Goal: Complete application form: Complete application form

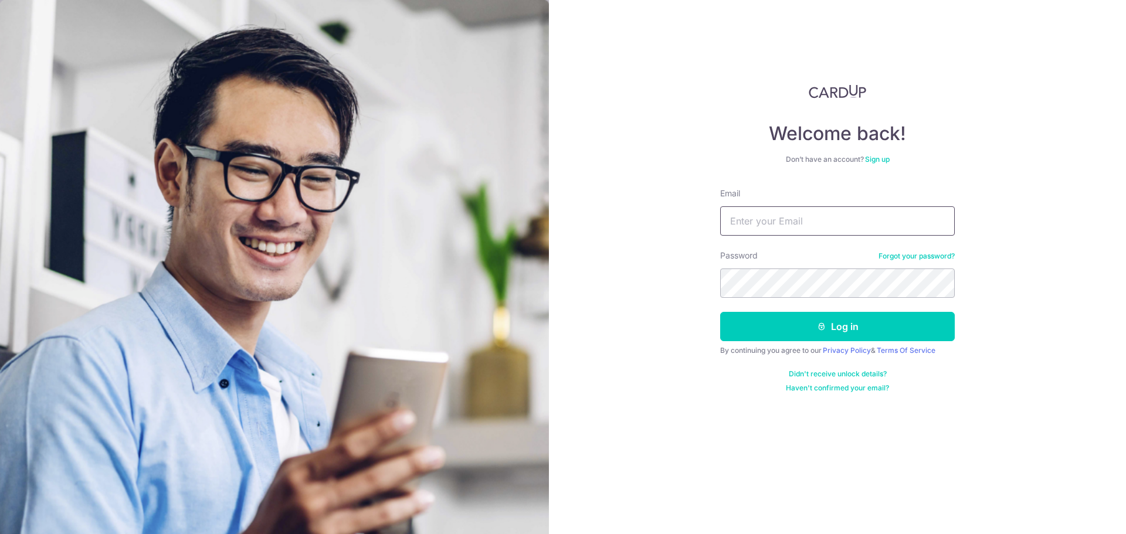
click at [851, 227] on input "Email" at bounding box center [837, 220] width 235 height 29
type input "sebastianteoky@gmail.com"
click at [816, 332] on button "Log in" at bounding box center [837, 326] width 235 height 29
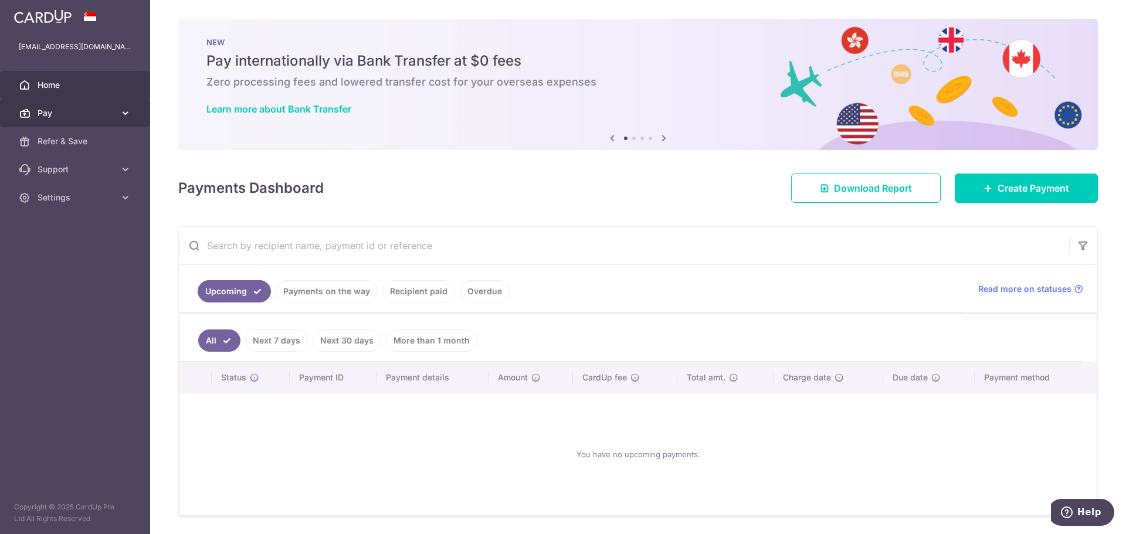
click at [84, 116] on span "Pay" at bounding box center [76, 113] width 77 height 12
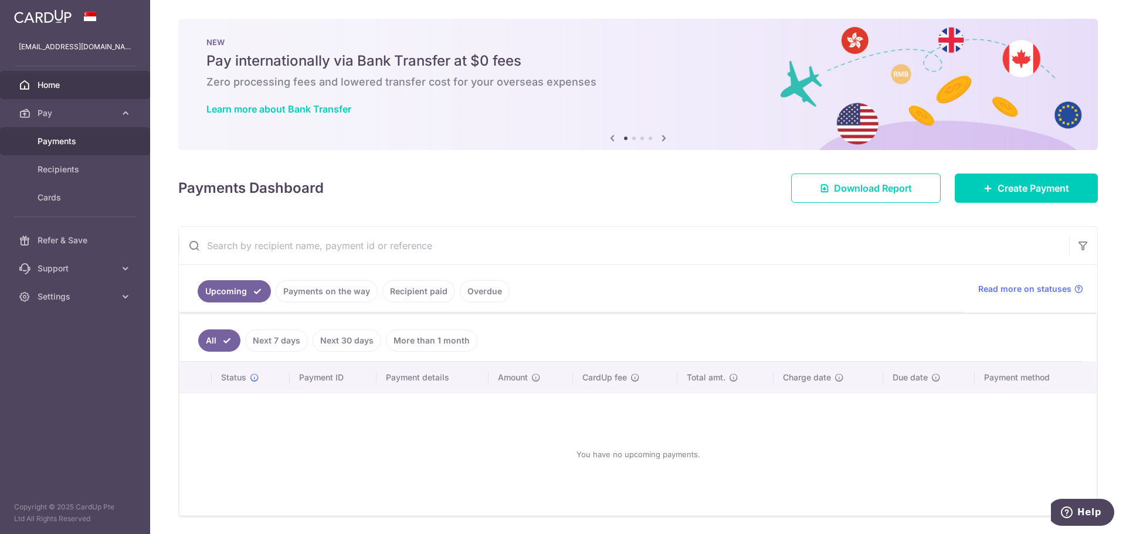
click at [69, 139] on span "Payments" at bounding box center [76, 141] width 77 height 12
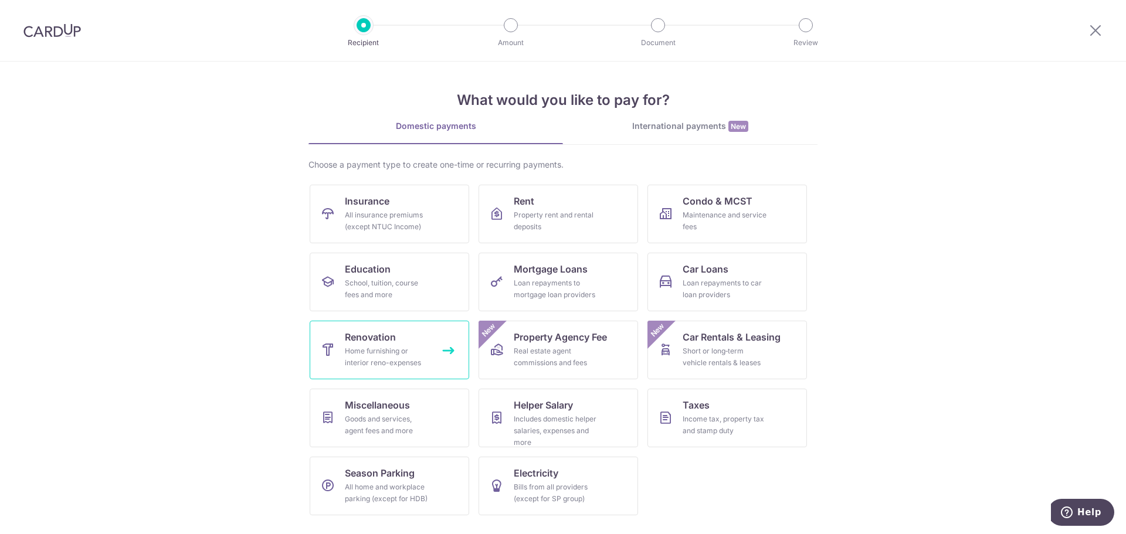
click at [369, 342] on span "Renovation" at bounding box center [370, 337] width 51 height 14
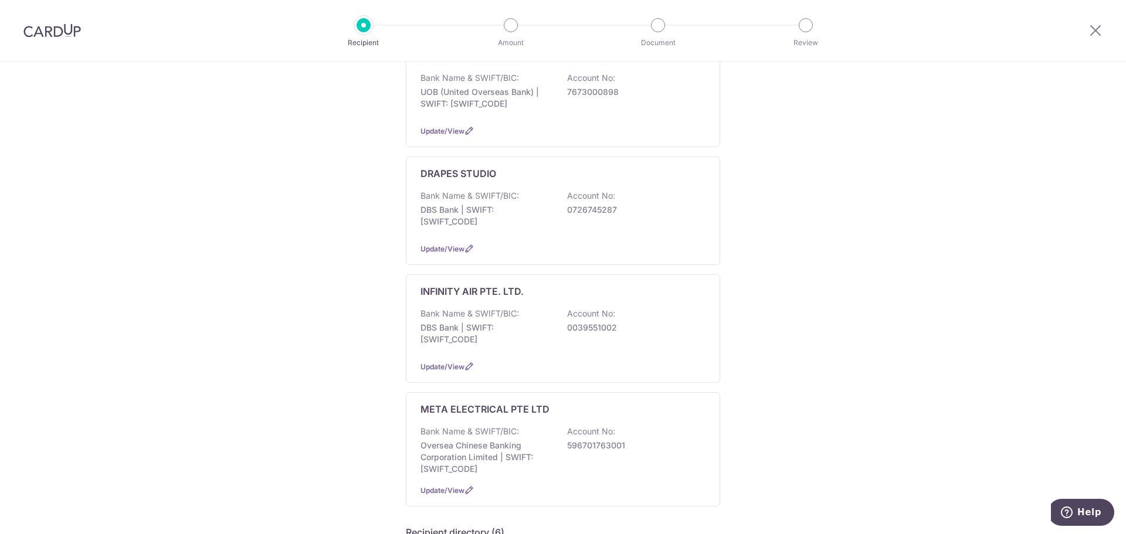
scroll to position [469, 0]
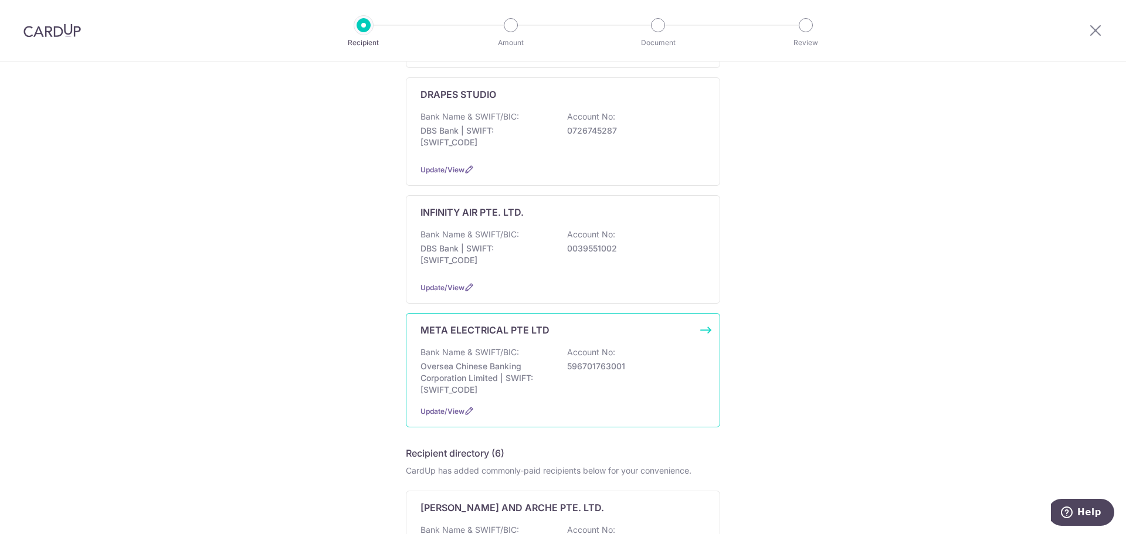
click at [705, 330] on div "META ELECTRICAL PTE LTD Bank Name & SWIFT/BIC: Oversea Chinese Banking Corporat…" at bounding box center [563, 370] width 314 height 114
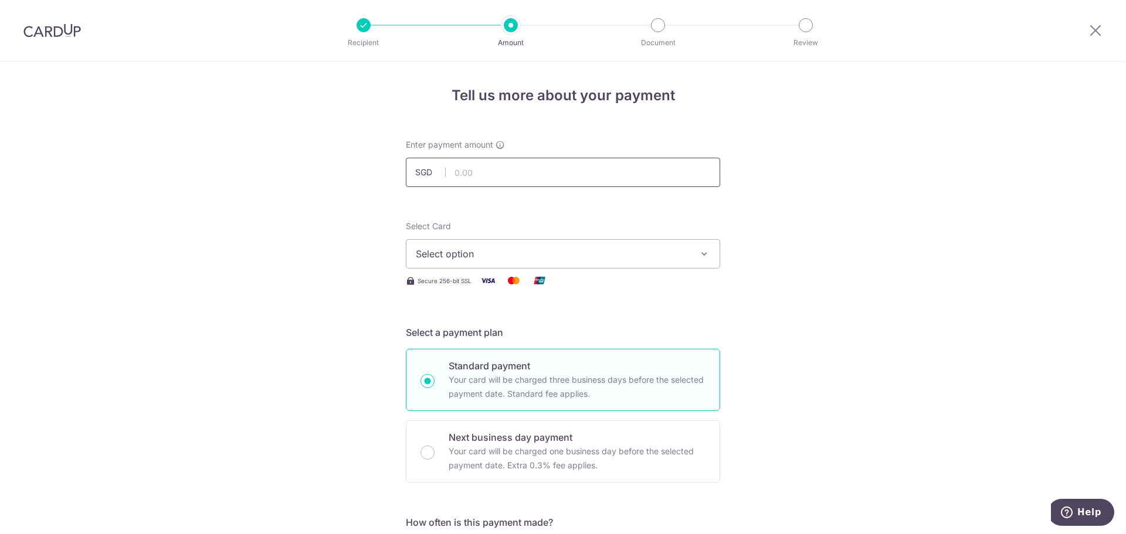
click at [476, 174] on input "text" at bounding box center [563, 172] width 314 height 29
type input "2,968.00"
click at [685, 251] on span "Select option" at bounding box center [552, 254] width 273 height 14
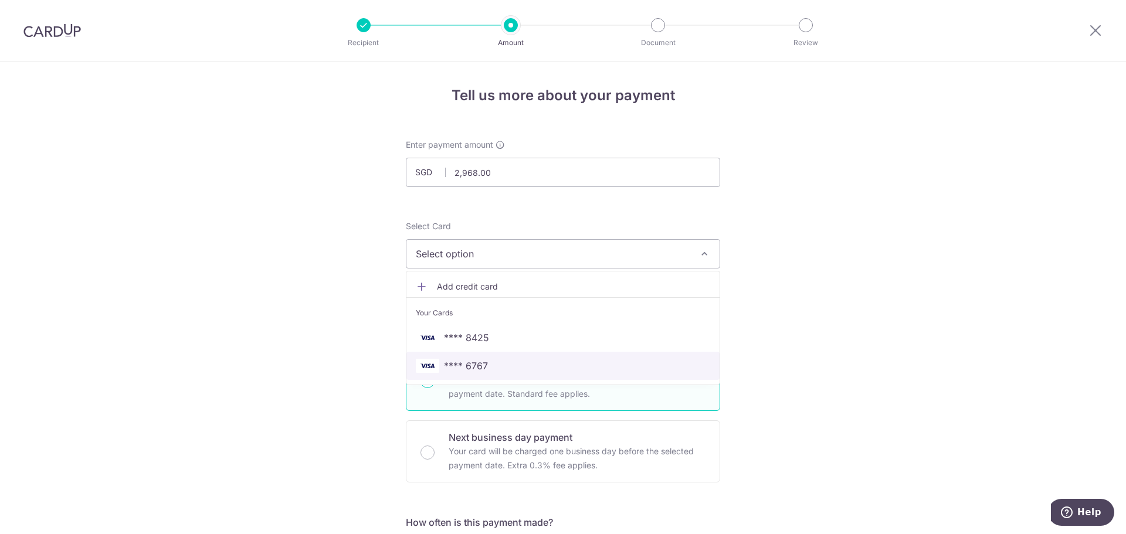
click at [463, 362] on span "**** 6767" at bounding box center [466, 366] width 44 height 14
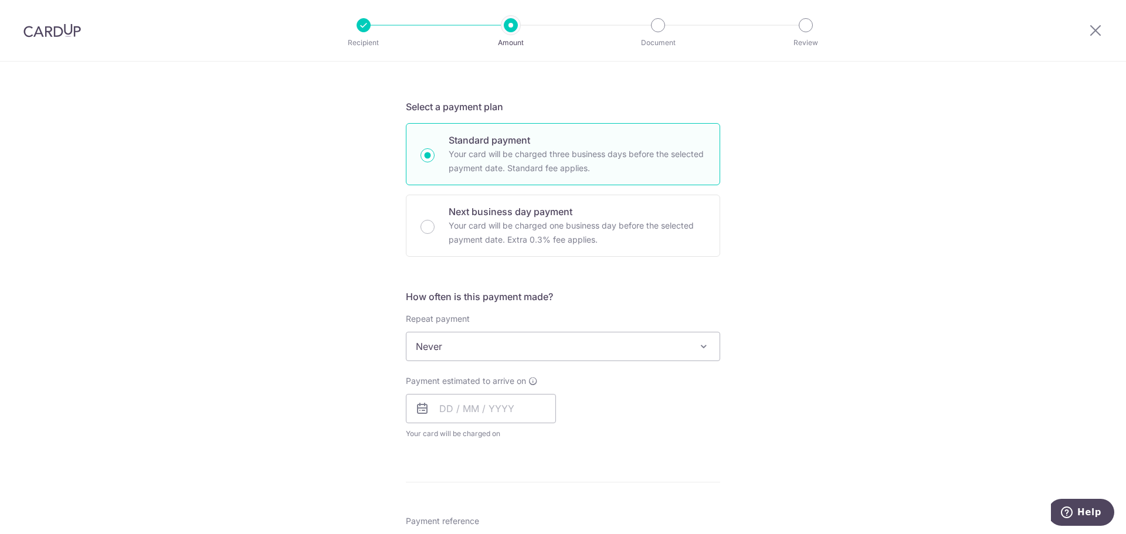
scroll to position [235, 0]
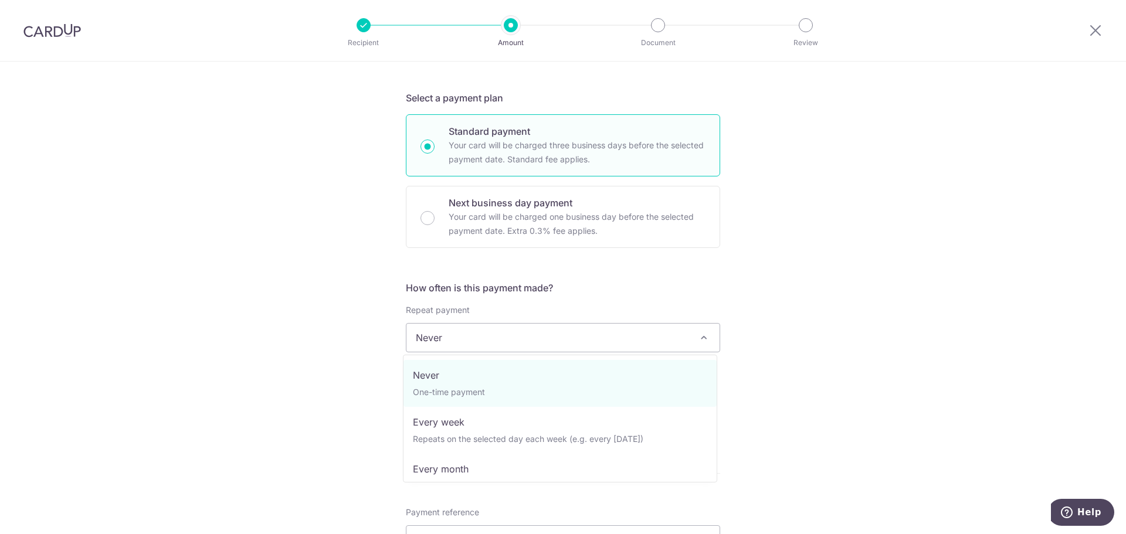
click at [591, 338] on span "Never" at bounding box center [562, 338] width 313 height 28
click at [789, 322] on div "Tell us more about your payment Enter payment amount SGD 2,968.00 2968.00 Selec…" at bounding box center [563, 396] width 1126 height 1139
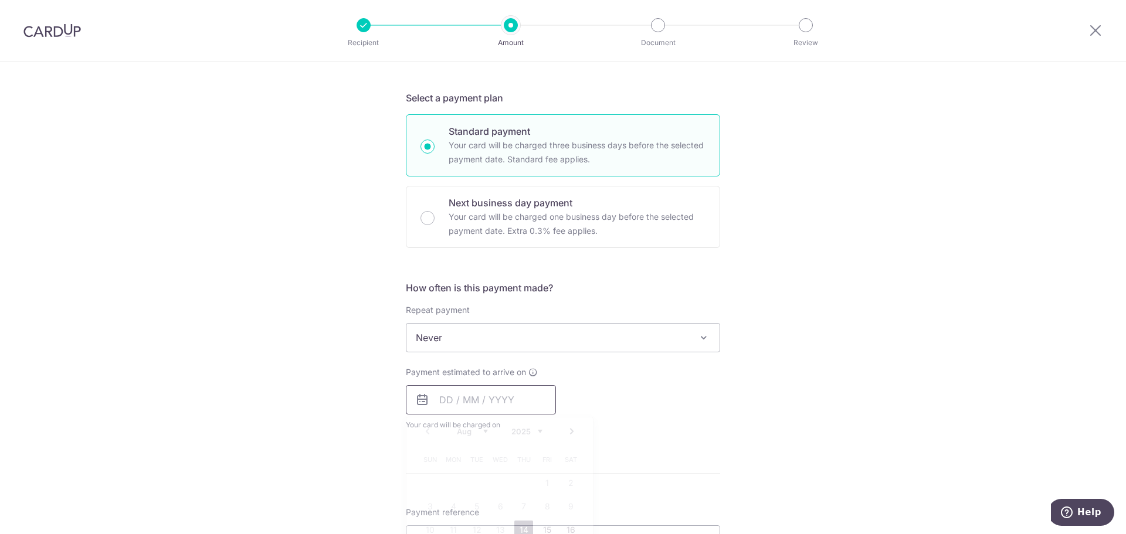
click at [498, 399] on input "text" at bounding box center [481, 399] width 150 height 29
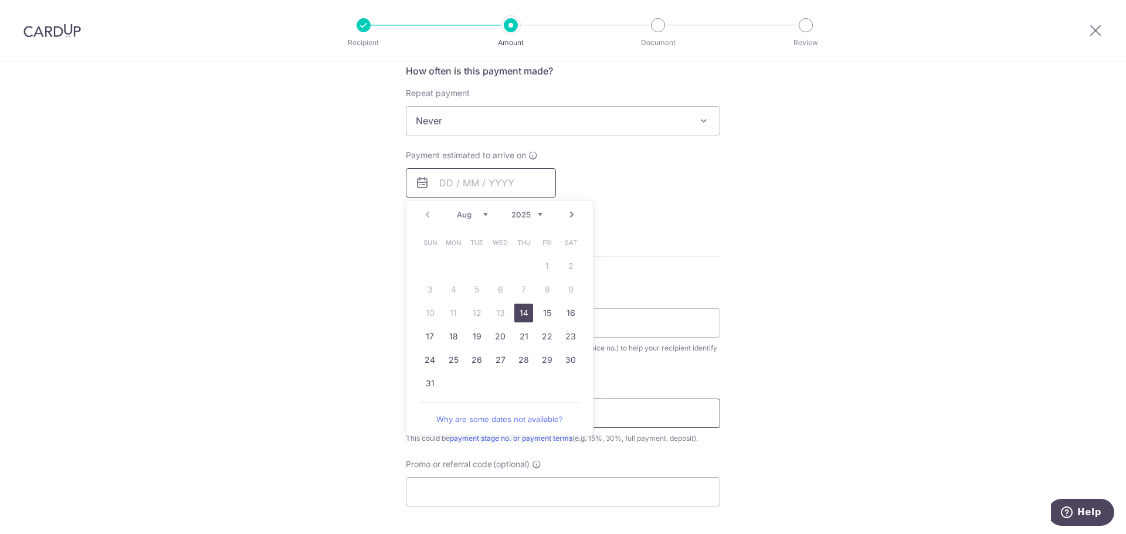
scroll to position [469, 0]
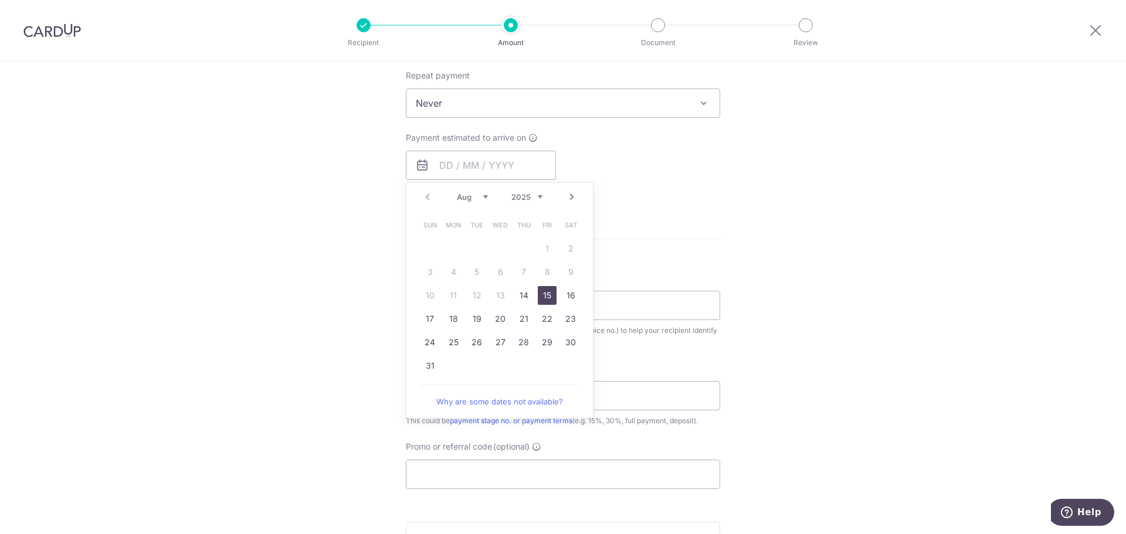
click at [546, 296] on link "15" at bounding box center [547, 295] width 19 height 19
type input "[DATE]"
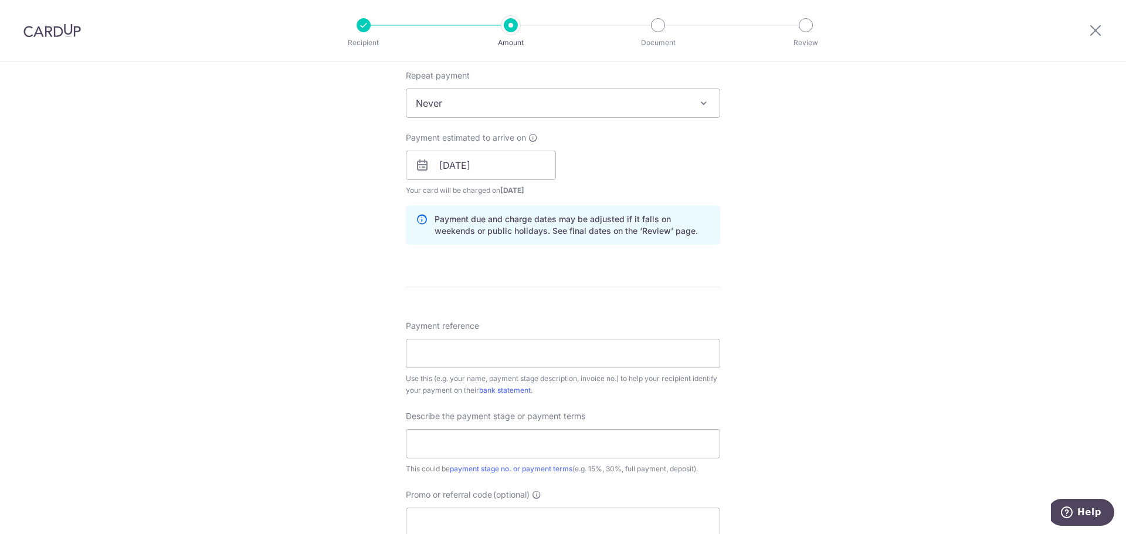
click at [743, 306] on div "Tell us more about your payment Enter payment amount SGD 2,968.00 2968.00 Selec…" at bounding box center [563, 186] width 1126 height 1187
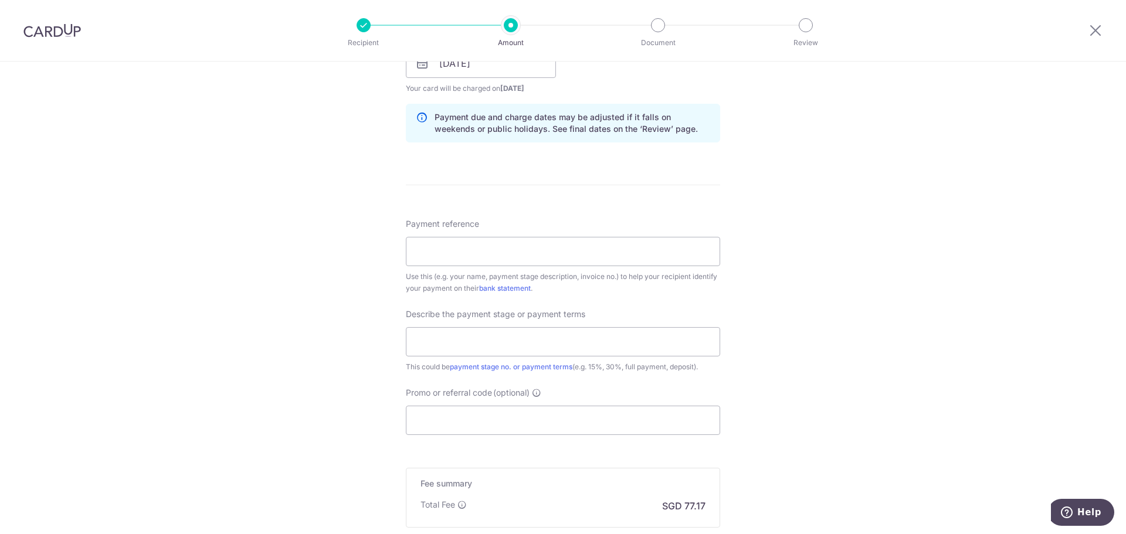
scroll to position [586, 0]
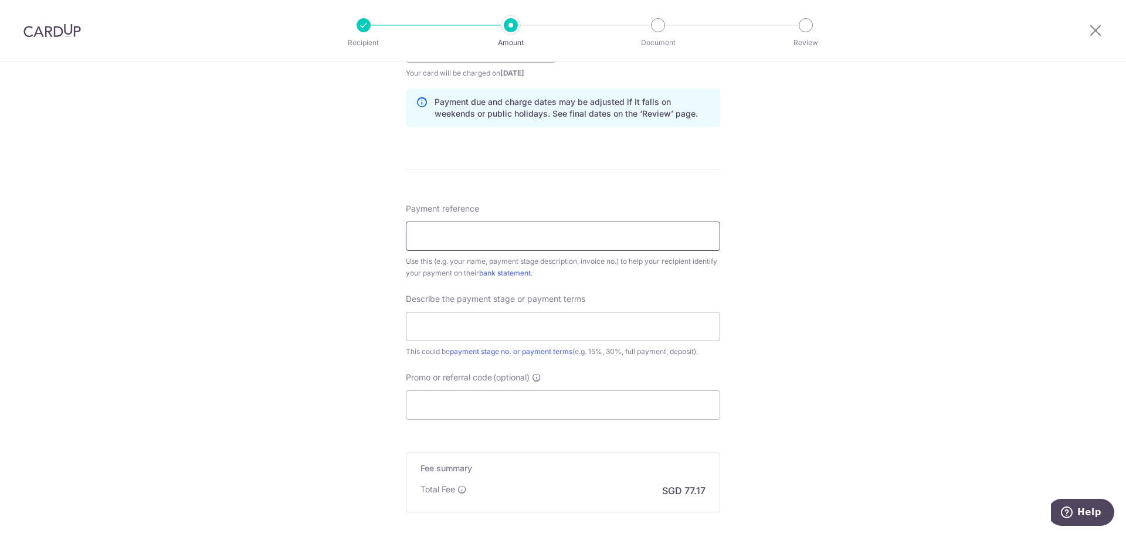
click at [484, 233] on input "Payment reference" at bounding box center [563, 236] width 314 height 29
paste input "INV NO : 25-190"
type input "INV NO : 25-190"
click at [786, 321] on div "Tell us more about your payment Enter payment amount SGD 2,968.00 2968.00 Selec…" at bounding box center [563, 68] width 1126 height 1187
click at [614, 332] on input "text" at bounding box center [563, 326] width 314 height 29
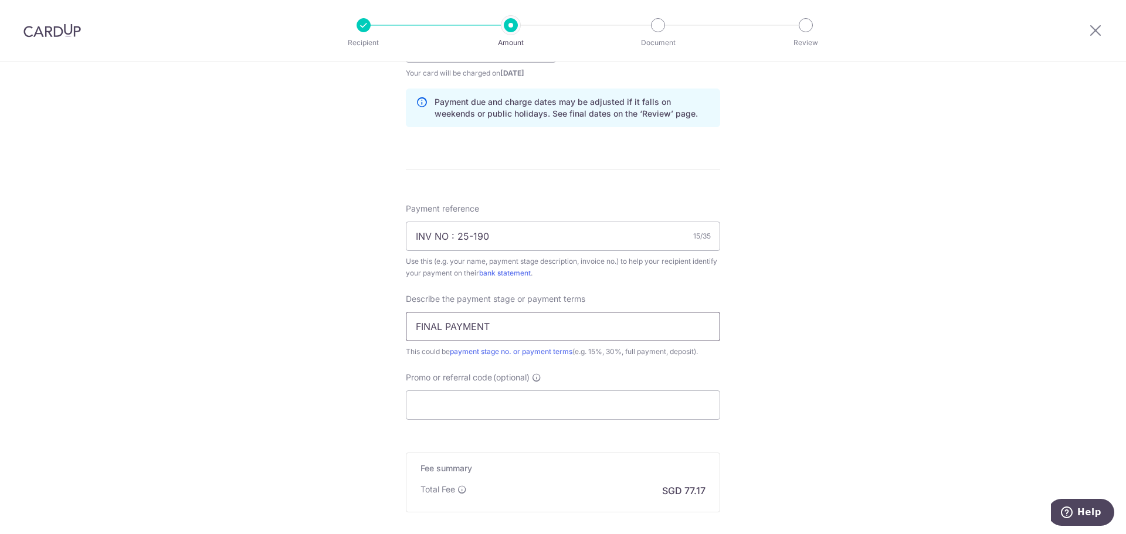
type input "FINAL PAYMENT"
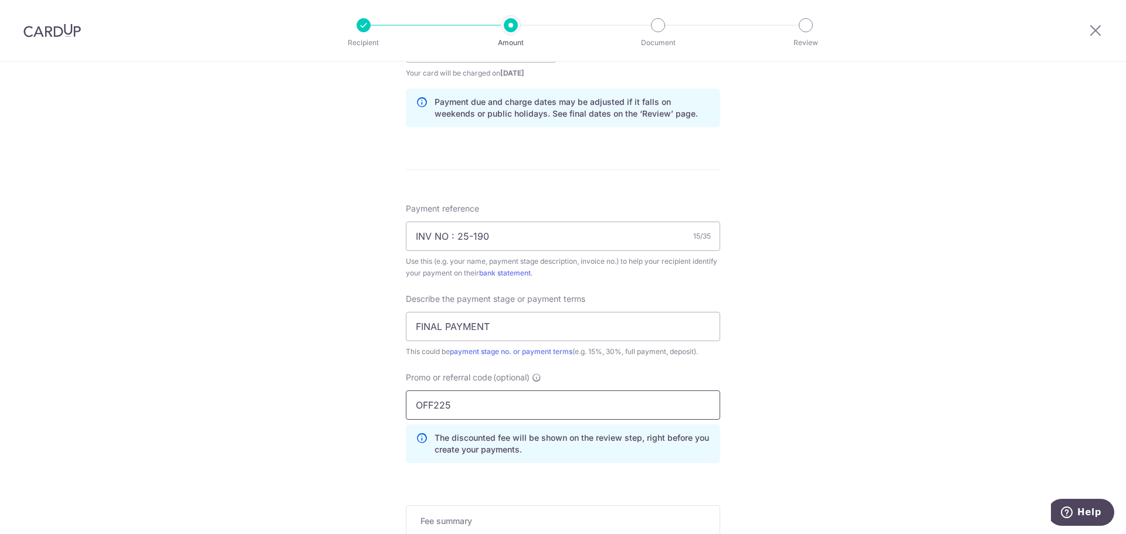
type input "OFF225"
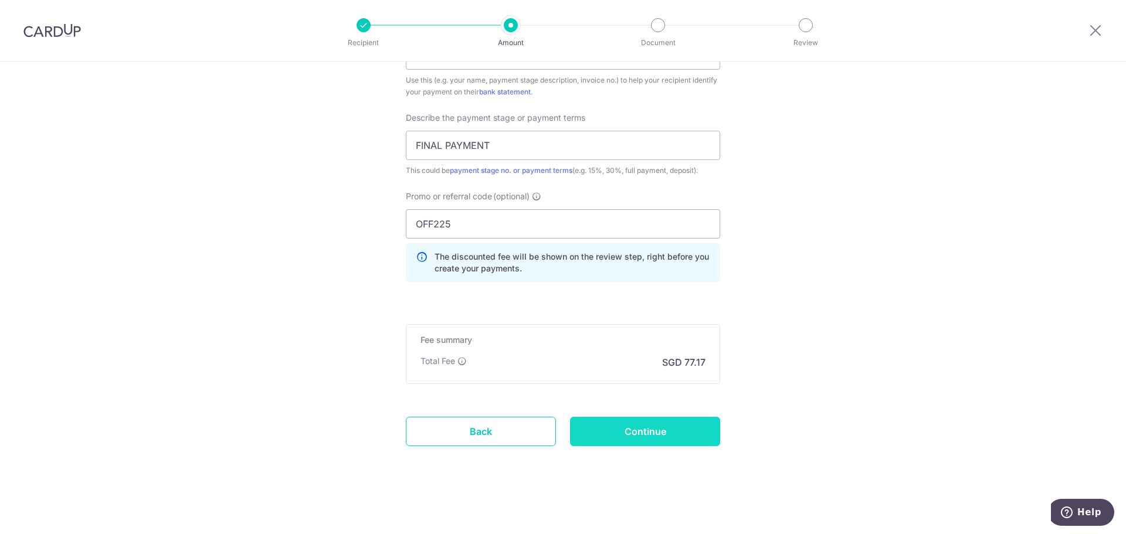
click at [655, 438] on input "Continue" at bounding box center [645, 431] width 150 height 29
type input "Create Schedule"
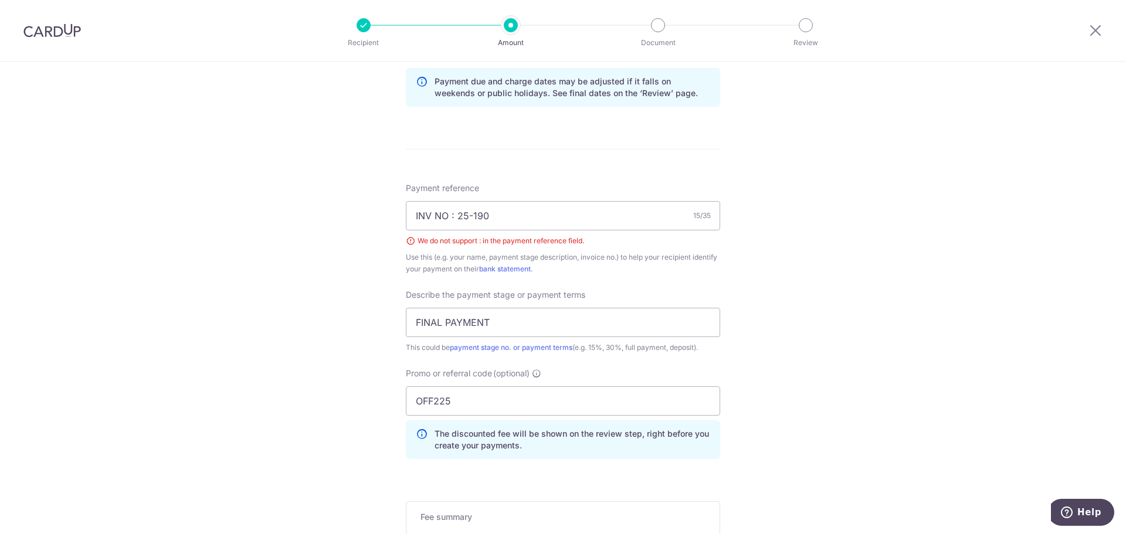
scroll to position [604, 0]
click at [469, 218] on input "INV NO : 25-190" at bounding box center [563, 217] width 314 height 29
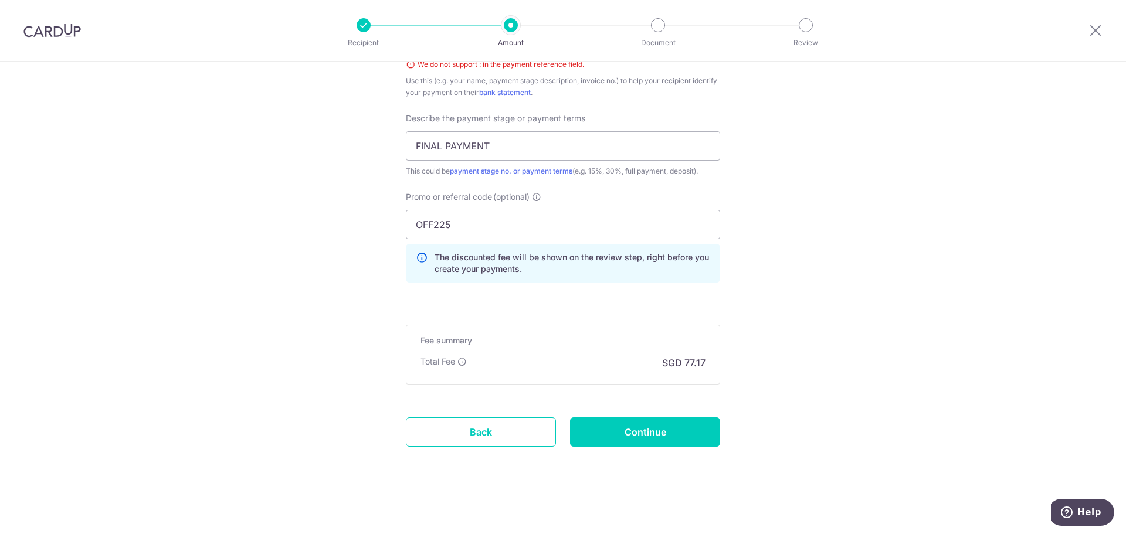
scroll to position [784, 0]
type input "INV 25-190"
click at [646, 423] on input "Continue" at bounding box center [645, 431] width 150 height 29
type input "Create Schedule"
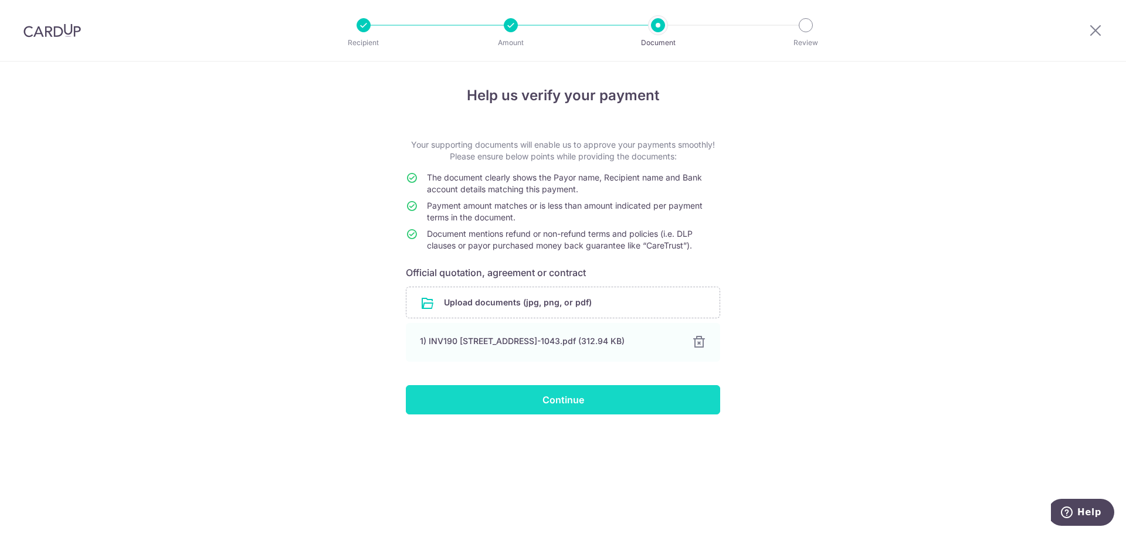
click at [607, 400] on input "Continue" at bounding box center [563, 399] width 314 height 29
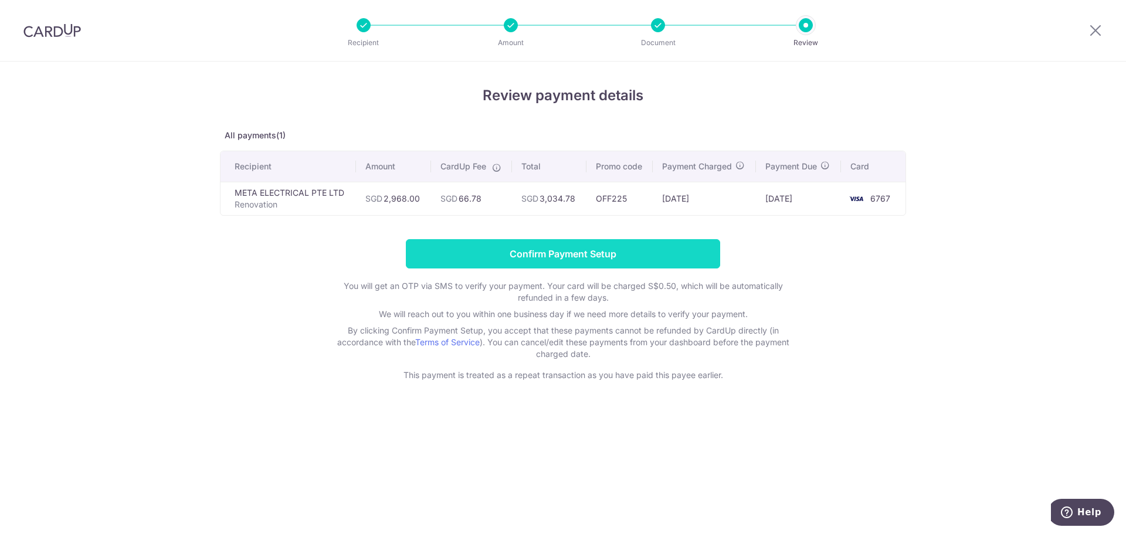
click at [583, 252] on input "Confirm Payment Setup" at bounding box center [563, 253] width 314 height 29
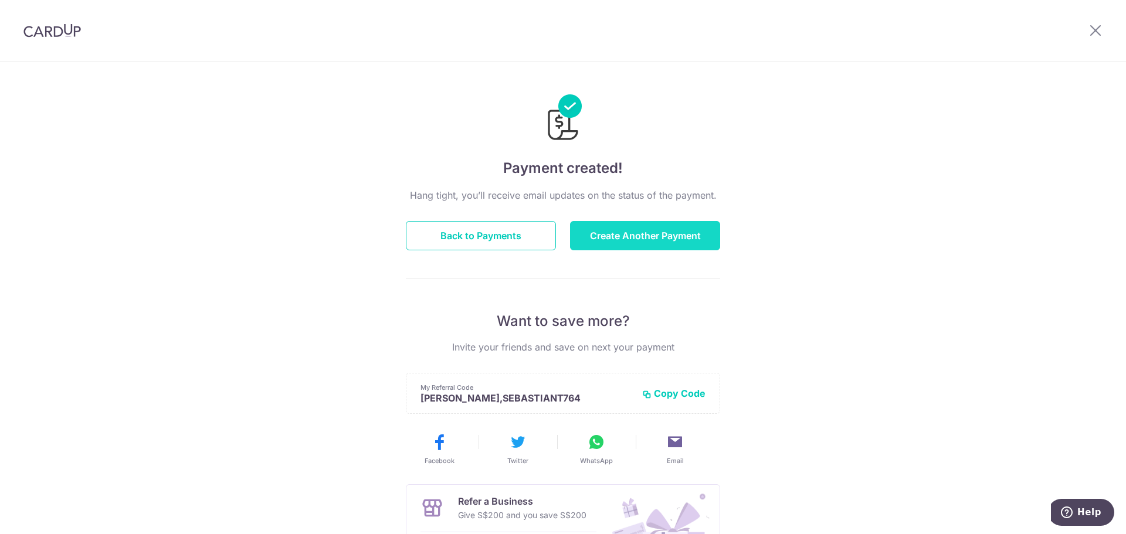
click at [670, 242] on button "Create Another Payment" at bounding box center [645, 235] width 150 height 29
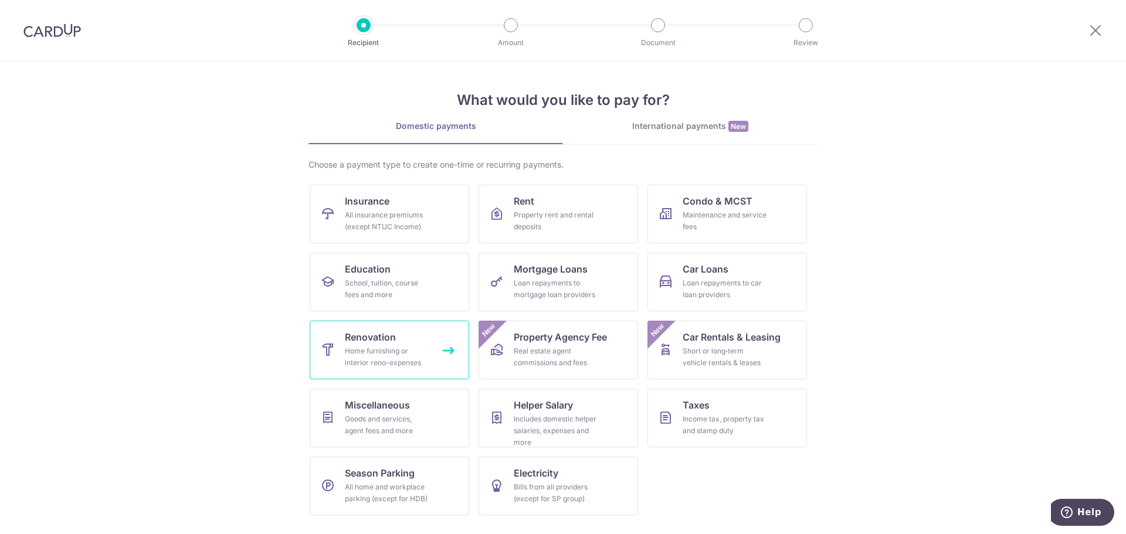
click at [398, 347] on div "Home furnishing or interior reno-expenses" at bounding box center [387, 356] width 84 height 23
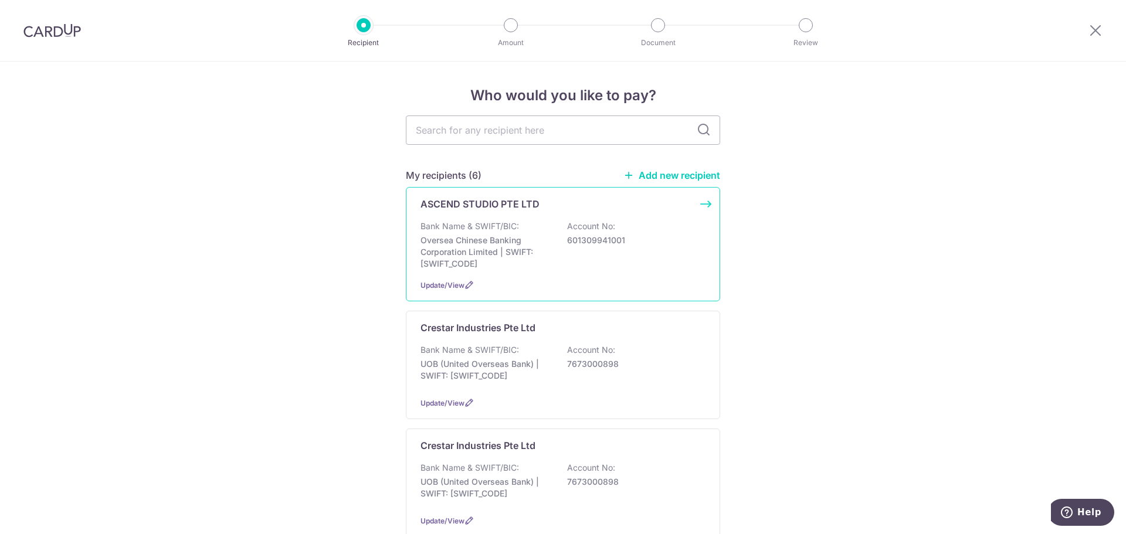
click at [613, 252] on div "Bank Name & SWIFT/BIC: Oversea Chinese Banking Corporation Limited | SWIFT: [SW…" at bounding box center [562, 244] width 285 height 49
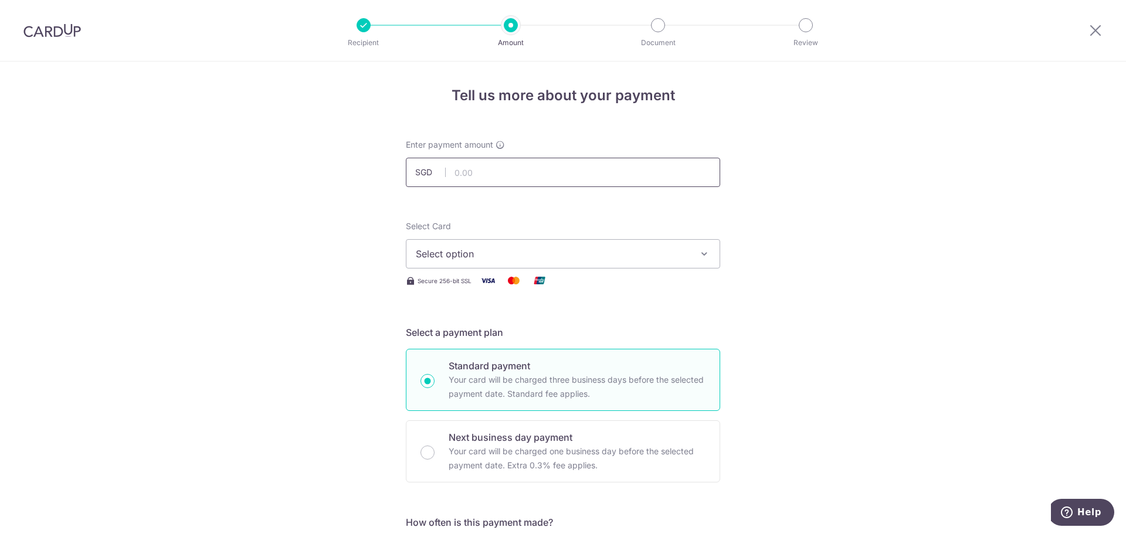
click at [495, 174] on input "text" at bounding box center [563, 172] width 314 height 29
click button "Add Card" at bounding box center [0, 0] width 0 height 0
type input "1,300.00"
click at [690, 258] on button "Select option" at bounding box center [563, 253] width 314 height 29
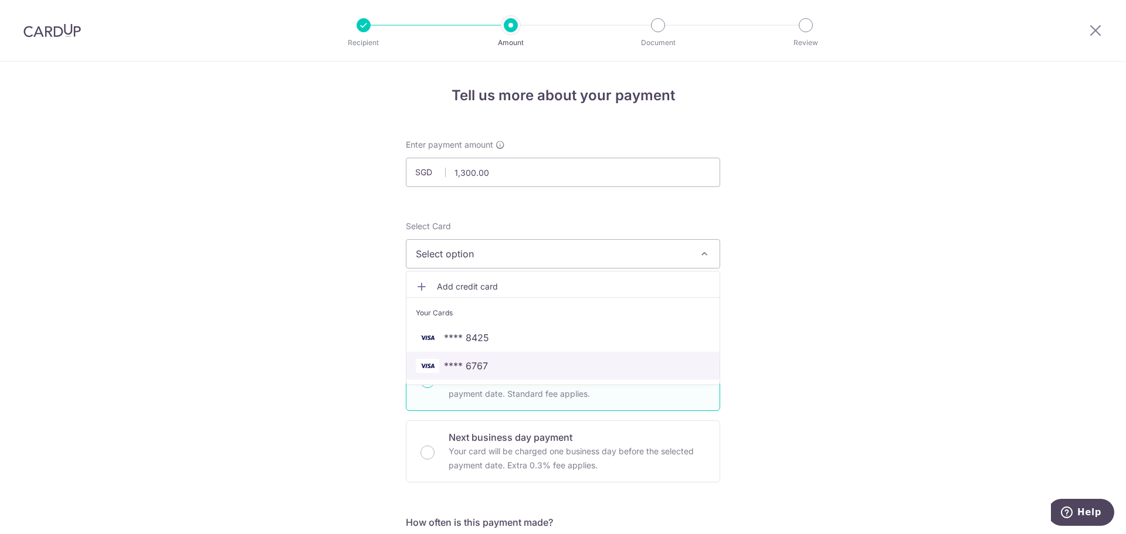
click at [525, 367] on span "**** 6767" at bounding box center [563, 366] width 294 height 14
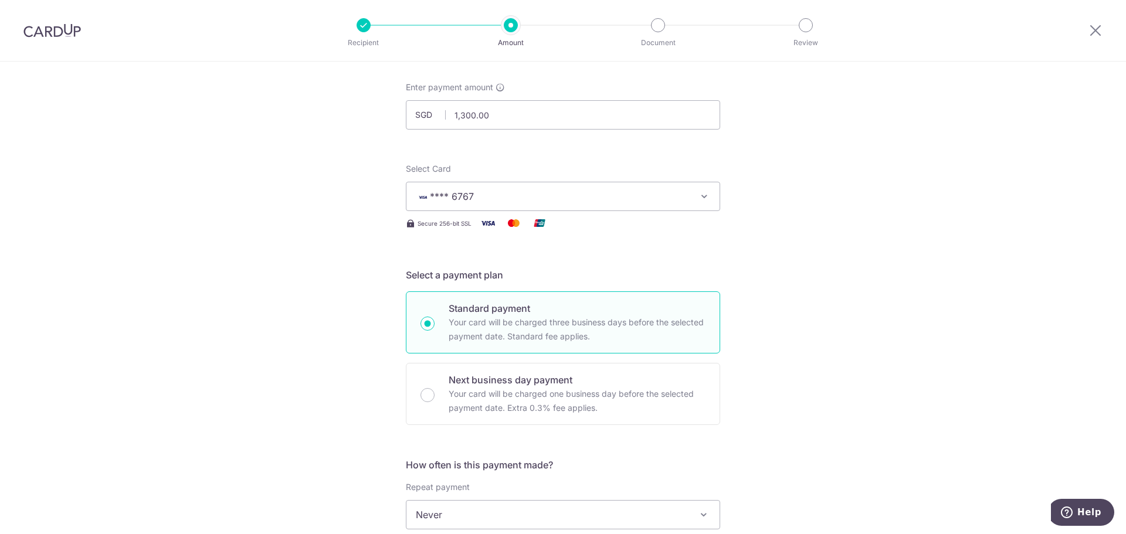
scroll to position [293, 0]
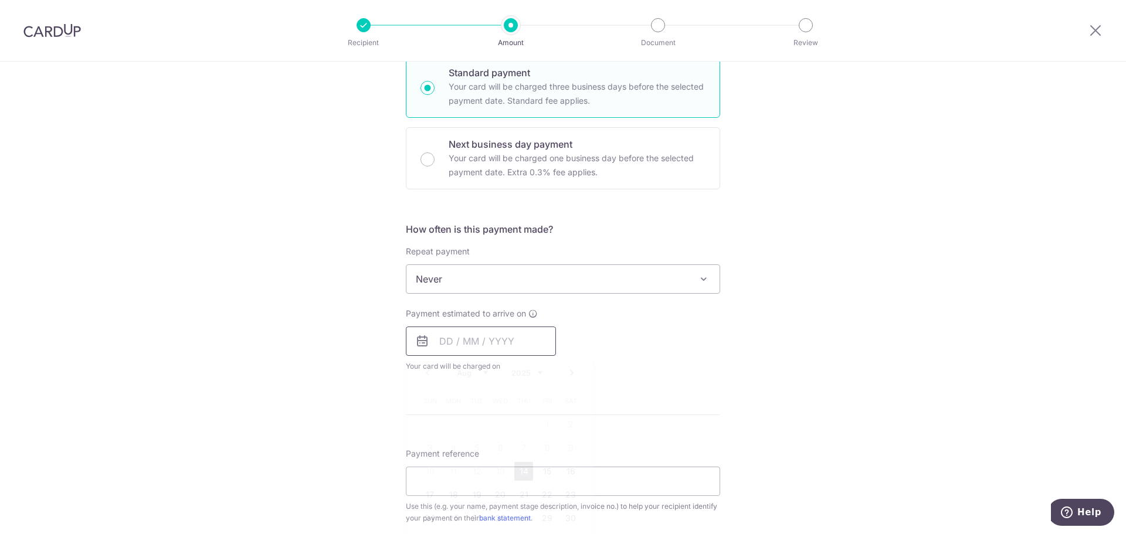
click at [488, 340] on input "text" at bounding box center [481, 341] width 150 height 29
click at [546, 470] on link "15" at bounding box center [547, 471] width 19 height 19
type input "[DATE]"
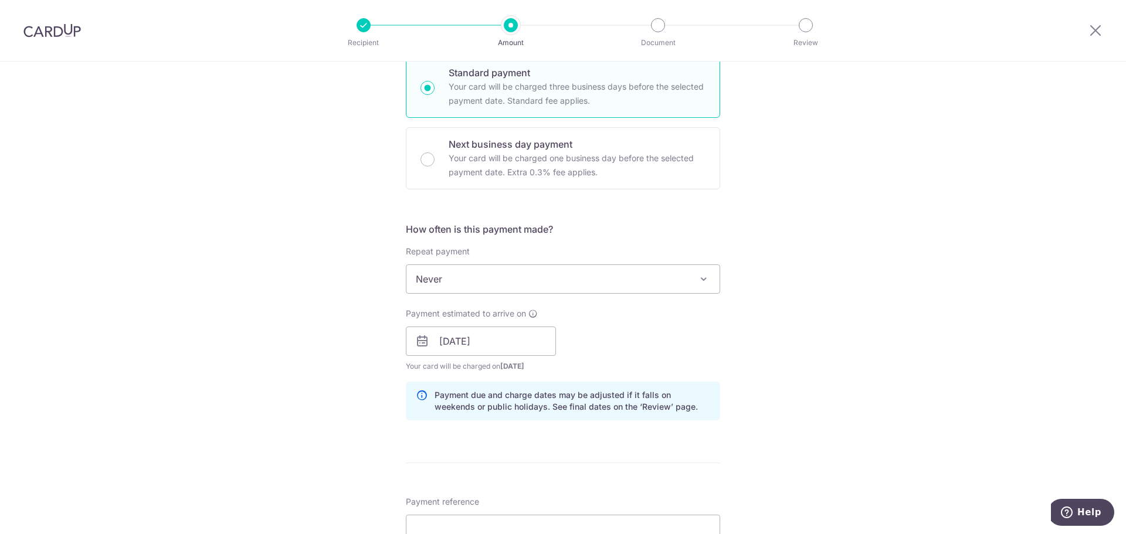
click at [806, 331] on div "Tell us more about your payment Enter payment amount SGD 1,300.00 1300.00 Selec…" at bounding box center [563, 361] width 1126 height 1187
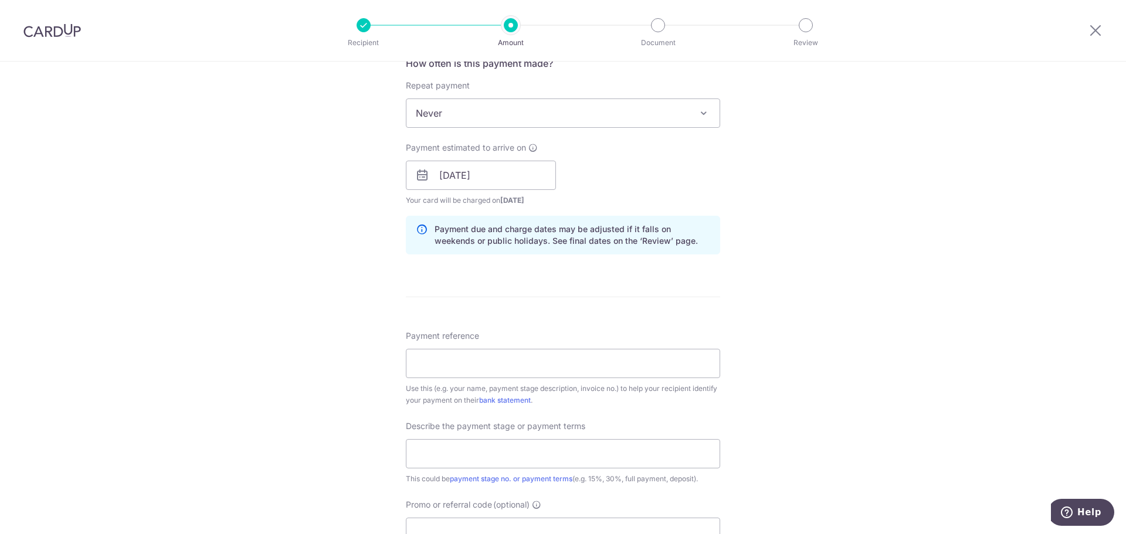
scroll to position [715, 0]
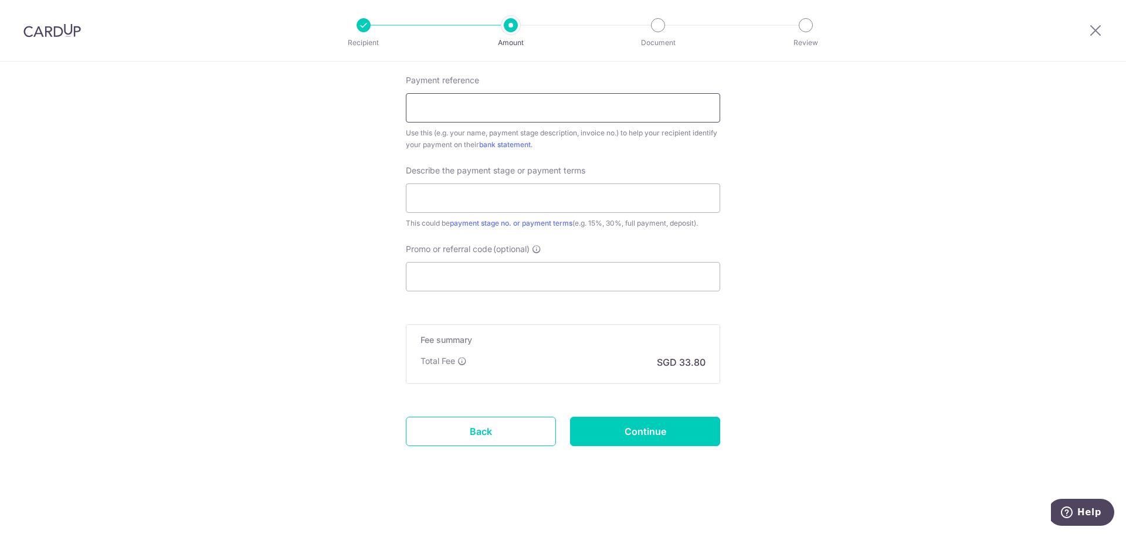
click at [470, 117] on input "Payment reference" at bounding box center [563, 107] width 314 height 29
paste input "AS/ET/EN/240802"
type input "AS/ET/EN/240802"
click at [445, 197] on input "text" at bounding box center [563, 198] width 314 height 29
type input "5th payment"
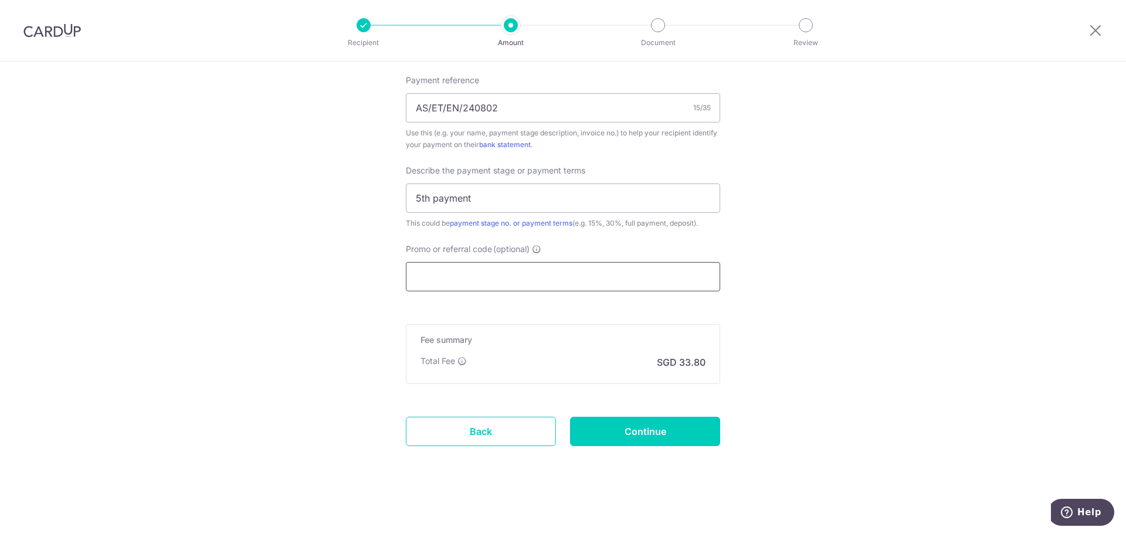
click at [457, 279] on input "Promo or referral code (optional)" at bounding box center [563, 276] width 314 height 29
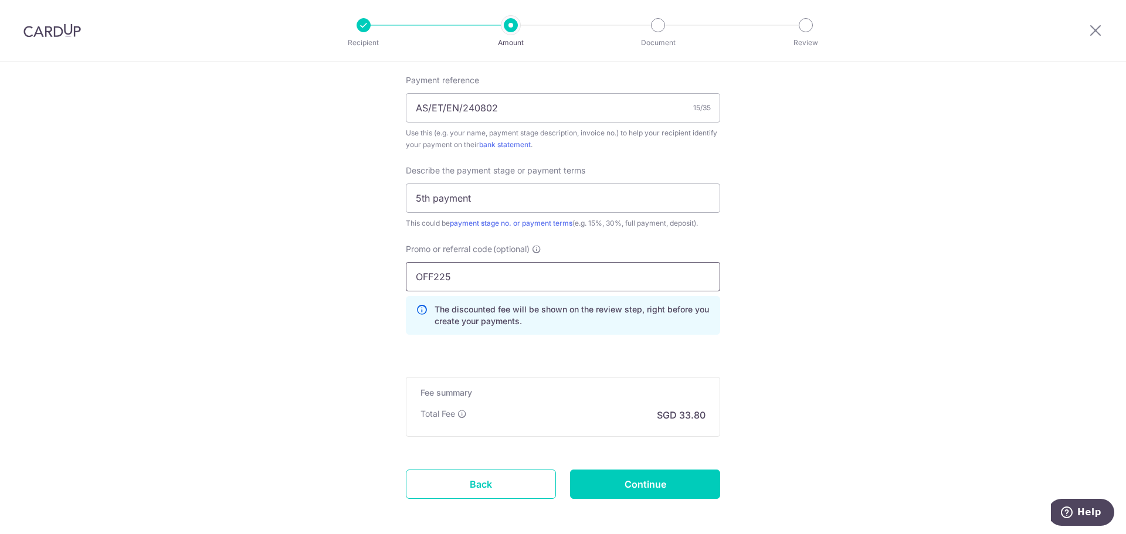
type input "OFF225"
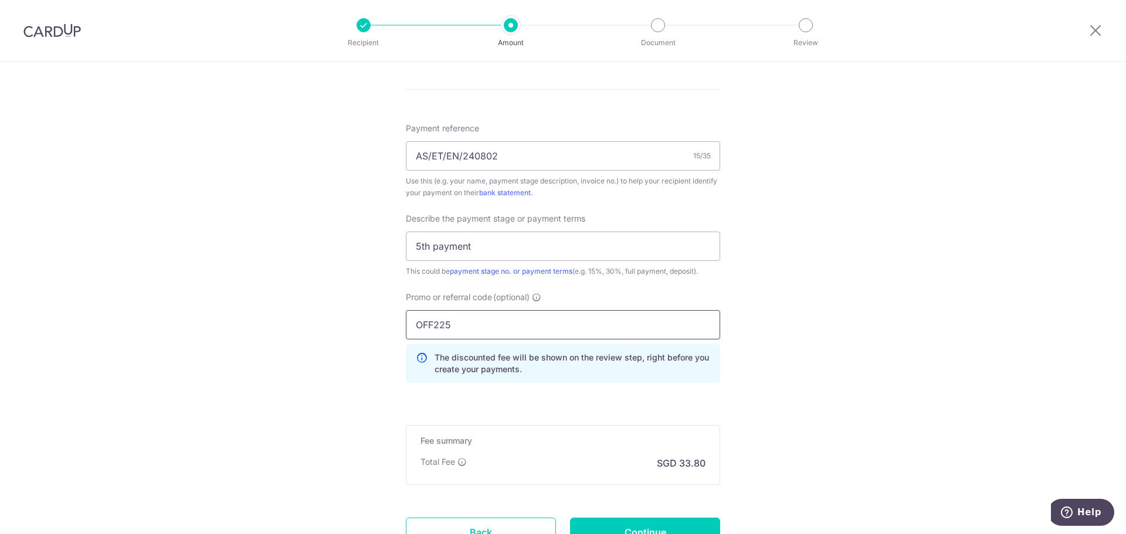
scroll to position [767, 0]
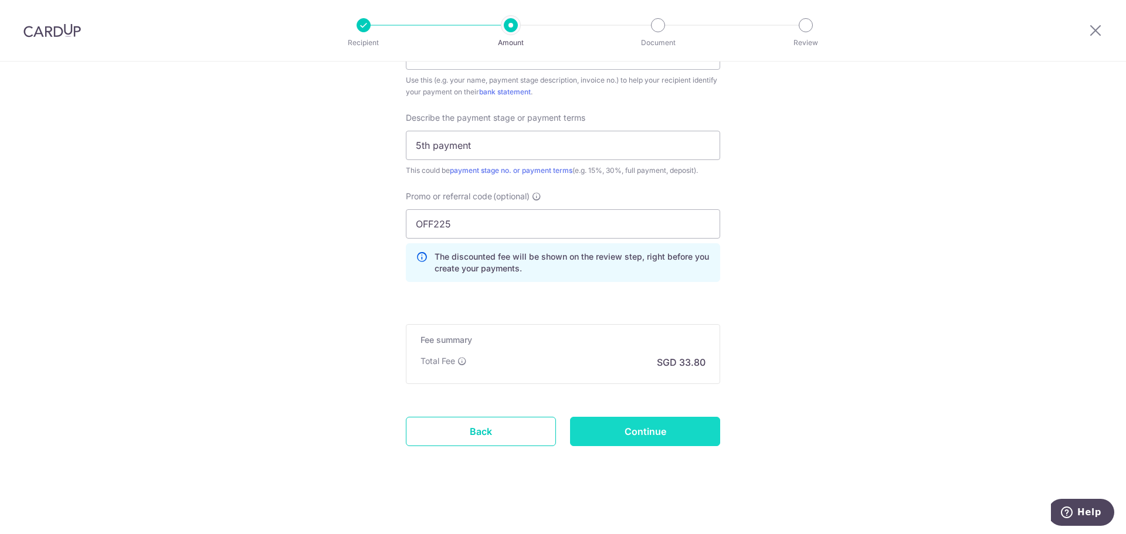
click at [660, 426] on input "Continue" at bounding box center [645, 431] width 150 height 29
type input "Create Schedule"
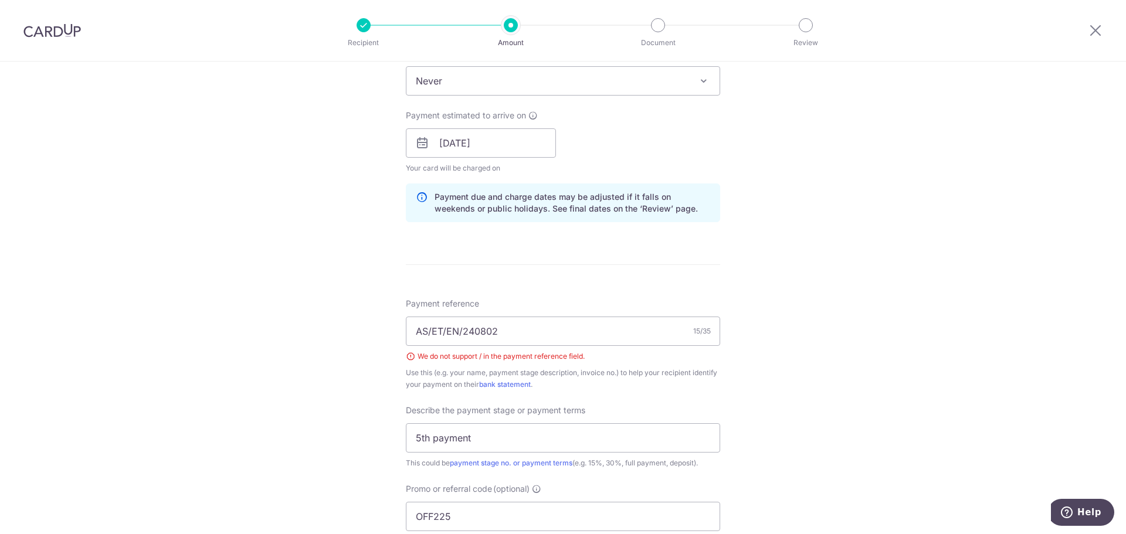
scroll to position [487, 0]
click at [460, 335] on input "AS/ET/EN/240802" at bounding box center [563, 335] width 314 height 29
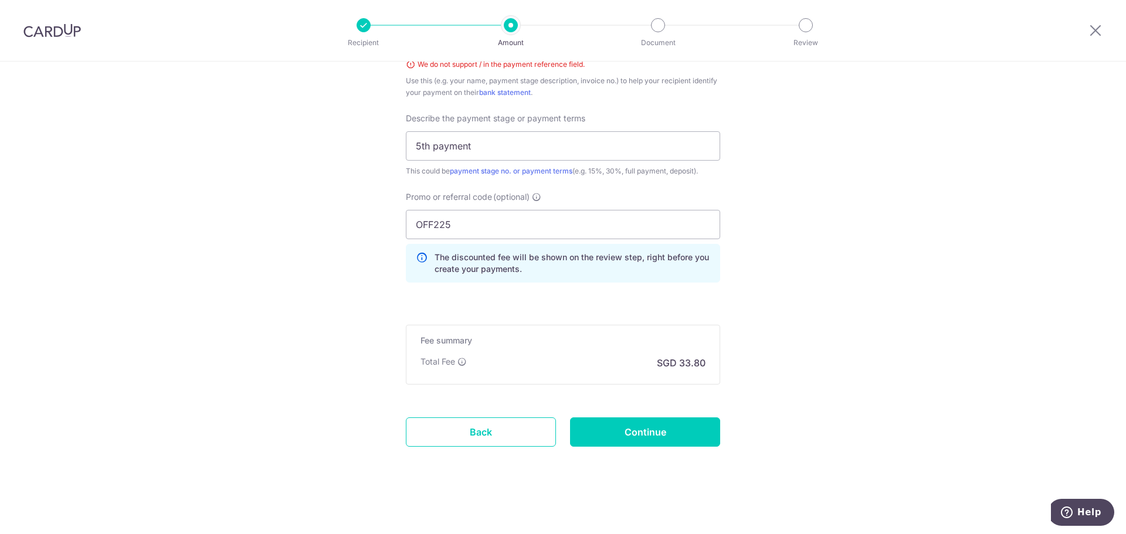
scroll to position [784, 0]
type input "ASETEN240802"
click at [680, 439] on input "Continue" at bounding box center [645, 431] width 150 height 29
type input "Create Schedule"
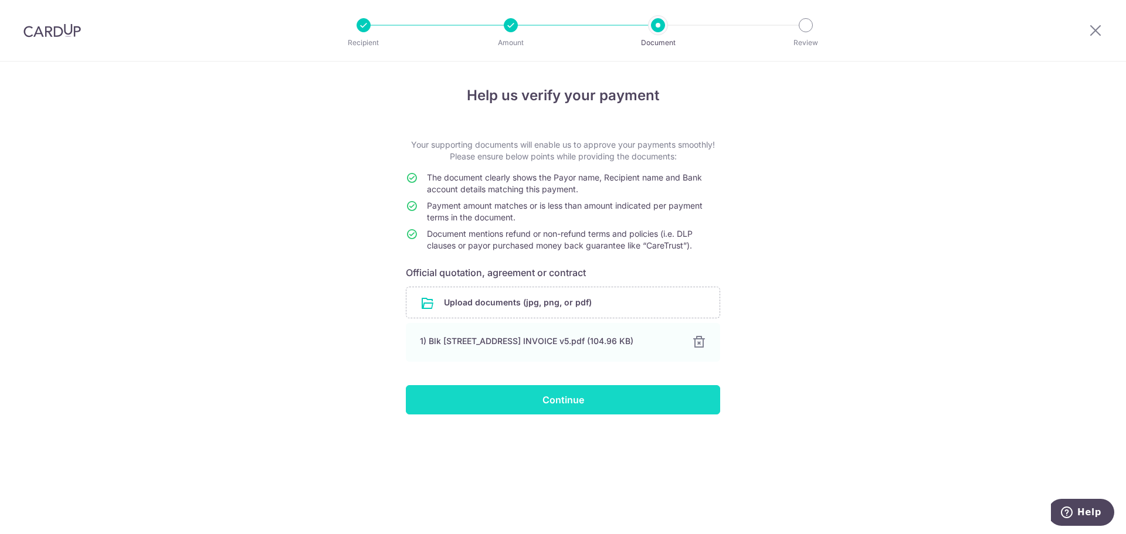
click at [621, 406] on input "Continue" at bounding box center [563, 399] width 314 height 29
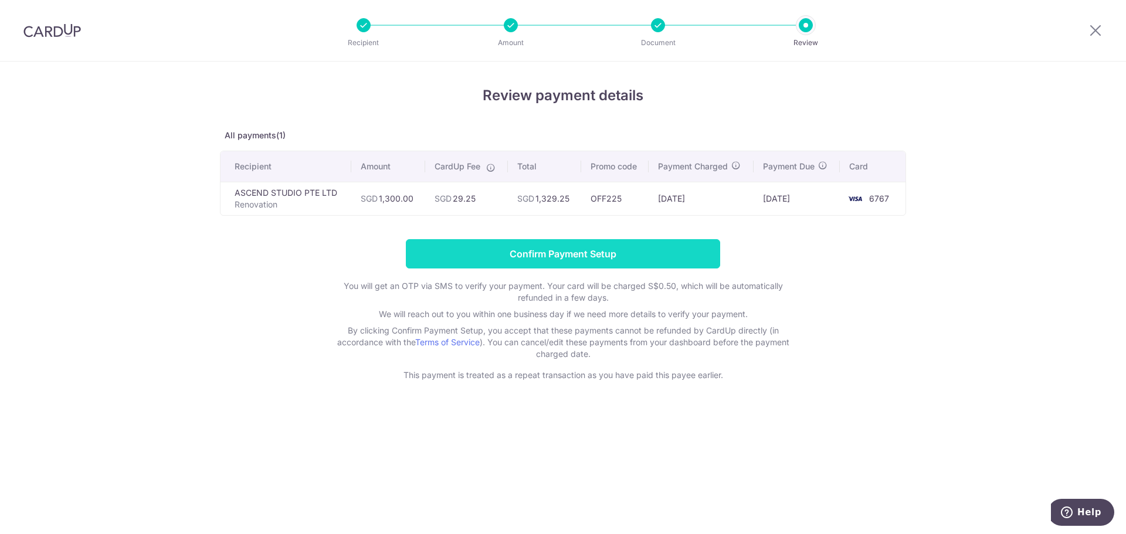
click at [582, 250] on input "Confirm Payment Setup" at bounding box center [563, 253] width 314 height 29
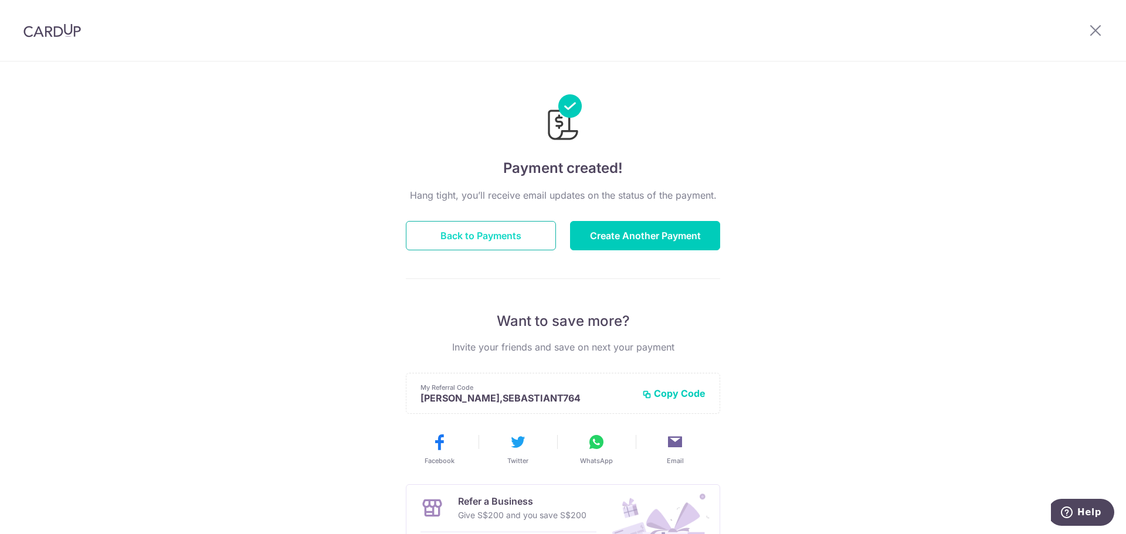
click at [498, 241] on button "Back to Payments" at bounding box center [481, 235] width 150 height 29
